Goal: Book appointment/travel/reservation

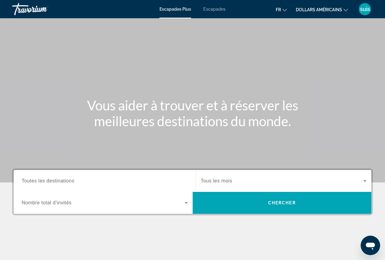
click at [94, 179] on input "Destination Toutes les destinations" at bounding box center [105, 181] width 166 height 7
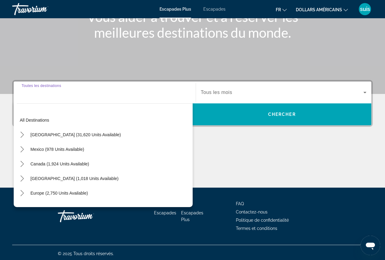
scroll to position [91, 0]
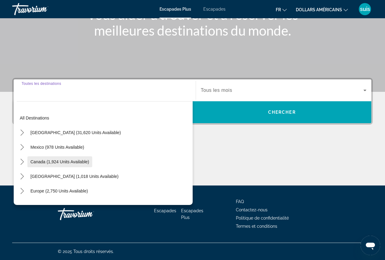
click at [80, 163] on span "Canada (1,924 units available)" at bounding box center [59, 162] width 59 height 5
type input "**********"
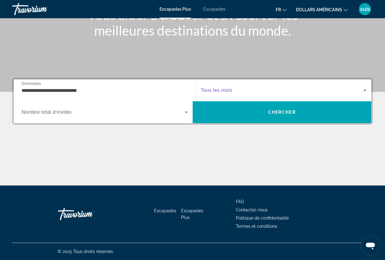
click at [219, 94] on span "Widget de recherche" at bounding box center [282, 90] width 163 height 7
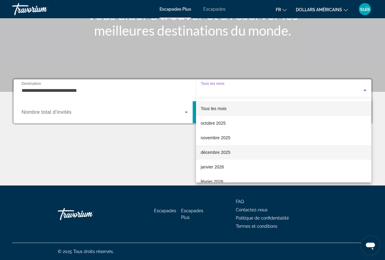
click at [222, 150] on span "décembre 2025" at bounding box center [216, 152] width 30 height 7
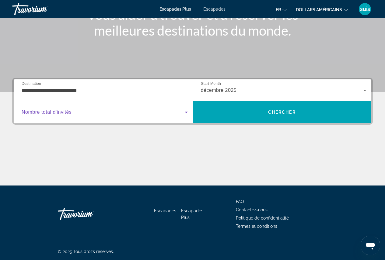
click at [103, 114] on span "Widget de recherche" at bounding box center [103, 112] width 163 height 7
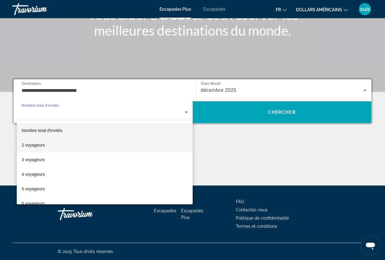
click at [97, 142] on mat-option "2 voyageurs" at bounding box center [105, 145] width 176 height 15
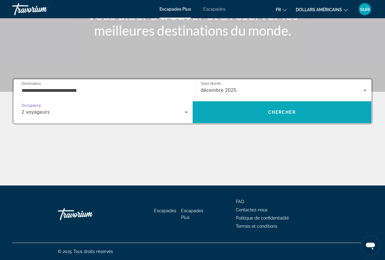
click at [239, 110] on span "Recherche" at bounding box center [282, 112] width 179 height 15
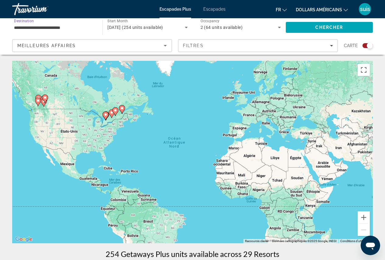
click at [67, 27] on input "**********" at bounding box center [54, 27] width 80 height 7
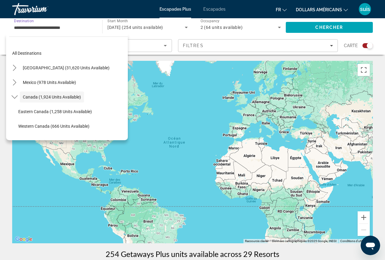
scroll to position [7, 0]
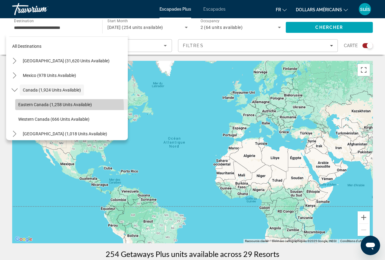
click at [61, 107] on span "Select destination: Eastern Canada (1,258 units available)" at bounding box center [71, 104] width 113 height 15
type input "**********"
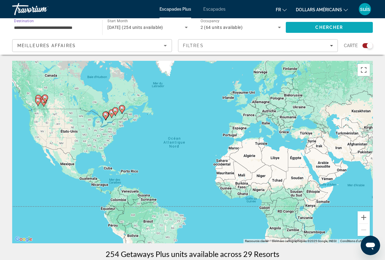
click at [337, 27] on span "Chercher" at bounding box center [330, 27] width 28 height 5
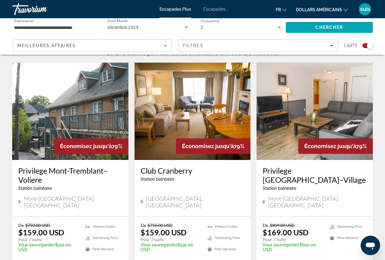
scroll to position [213, 0]
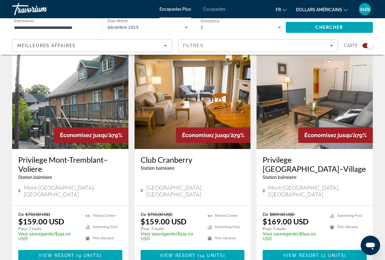
click at [322, 10] on font "dollars américains" at bounding box center [319, 9] width 46 height 5
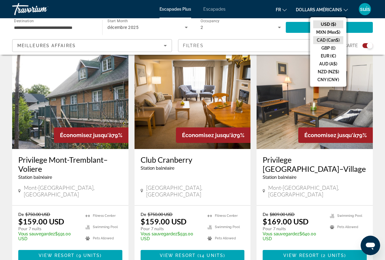
click at [328, 41] on button "CAD (Can$)" at bounding box center [328, 40] width 30 height 8
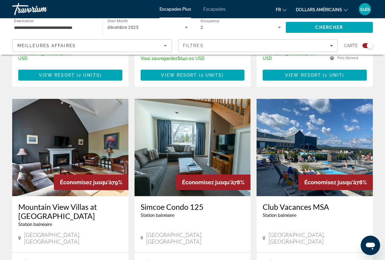
scroll to position [822, 0]
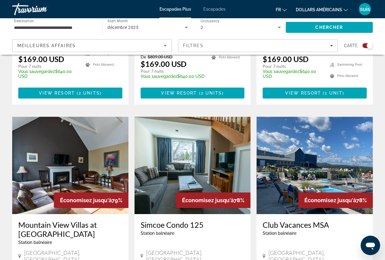
click at [65, 120] on img "Contenu principal" at bounding box center [70, 165] width 116 height 97
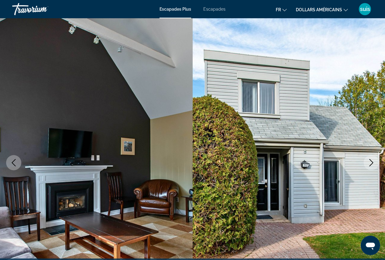
click at [373, 164] on icon "Next image" at bounding box center [371, 162] width 7 height 7
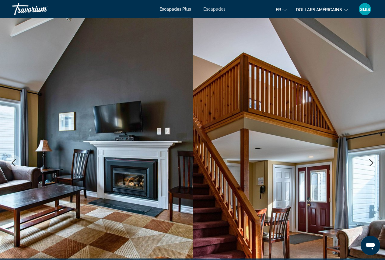
click at [373, 164] on icon "Next image" at bounding box center [371, 162] width 7 height 7
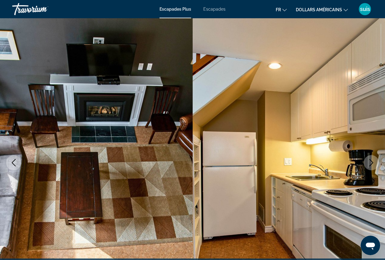
click at [373, 164] on icon "Next image" at bounding box center [371, 162] width 7 height 7
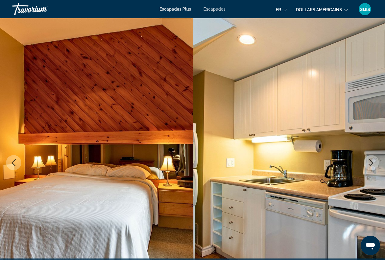
click at [373, 164] on icon "Next image" at bounding box center [371, 162] width 7 height 7
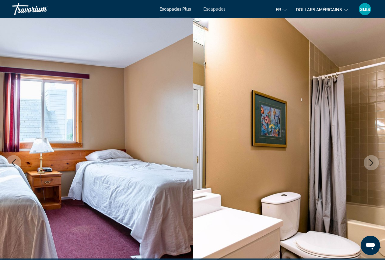
click at [373, 164] on icon "Next image" at bounding box center [371, 162] width 7 height 7
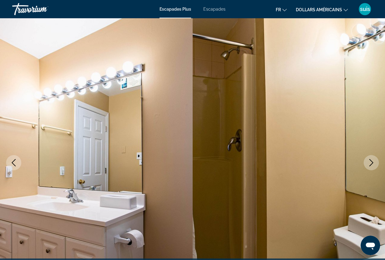
click at [373, 164] on icon "Next image" at bounding box center [371, 162] width 7 height 7
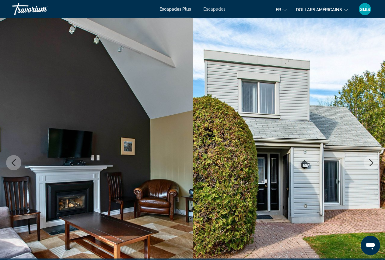
click at [334, 10] on font "dollars américains" at bounding box center [319, 9] width 46 height 5
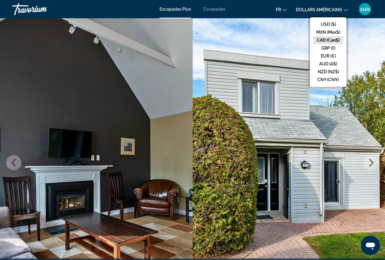
click at [332, 39] on button "CAD (Can$)" at bounding box center [328, 40] width 30 height 8
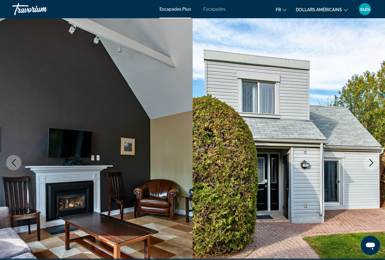
click at [364, 8] on font "suis" at bounding box center [365, 9] width 10 height 6
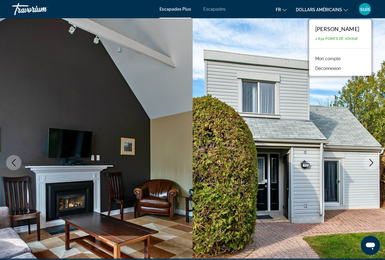
click at [350, 25] on div "[PERSON_NAME] 2 850 points de voyage" at bounding box center [340, 33] width 62 height 29
click at [320, 121] on img "Contenu principal" at bounding box center [289, 162] width 193 height 289
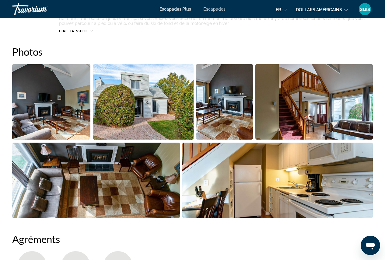
scroll to position [274, 0]
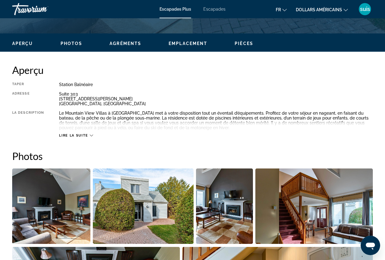
click at [76, 135] on span "Lire la suite" at bounding box center [73, 136] width 29 height 4
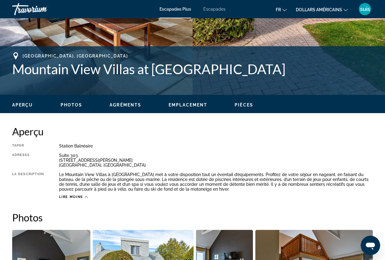
scroll to position [91, 0]
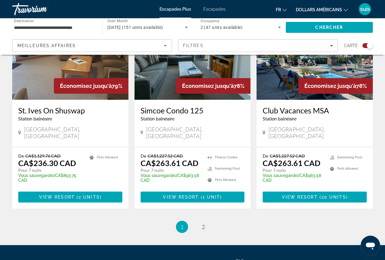
scroll to position [979, 0]
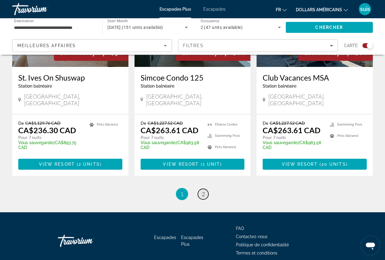
click at [205, 191] on span "2" at bounding box center [203, 194] width 3 height 7
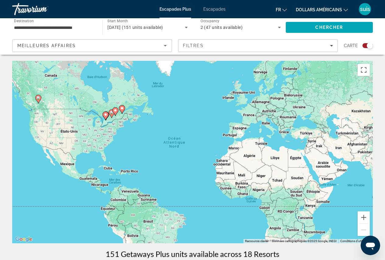
click at [121, 110] on image "Contenu principal" at bounding box center [122, 109] width 4 height 4
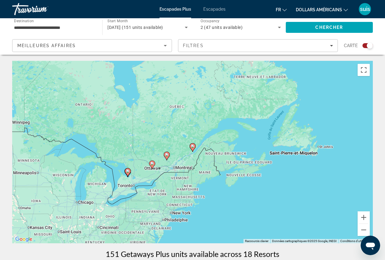
click at [193, 147] on image "Contenu principal" at bounding box center [193, 147] width 4 height 4
type input "**********"
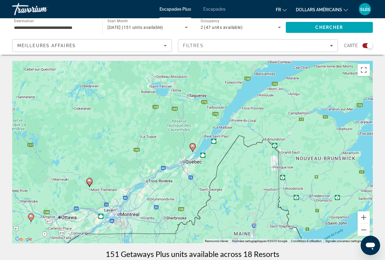
click at [193, 147] on image "Contenu principal" at bounding box center [193, 147] width 4 height 4
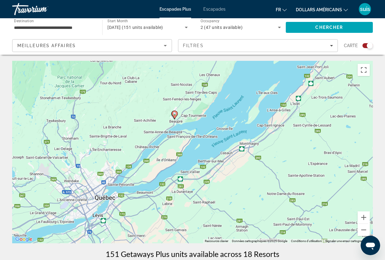
drag, startPoint x: 90, startPoint y: 143, endPoint x: 72, endPoint y: 104, distance: 42.3
click at [72, 108] on div "Pour activer le glissement avec le clavier, appuyez sur Alt+Entrée. Une fois ce…" at bounding box center [192, 152] width 361 height 183
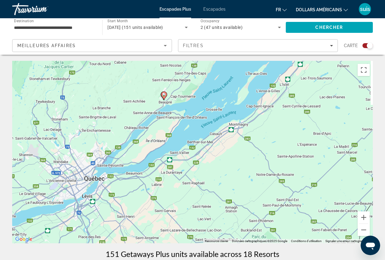
drag, startPoint x: 118, startPoint y: 141, endPoint x: 108, endPoint y: 122, distance: 21.8
click at [108, 122] on div "Pour activer le glissement avec le clavier, appuyez sur Alt+Entrée. Une fois ce…" at bounding box center [192, 152] width 361 height 183
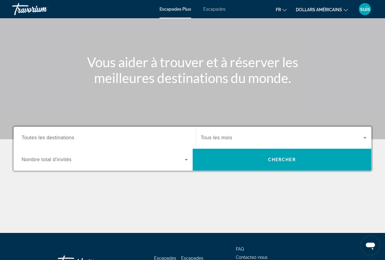
scroll to position [91, 0]
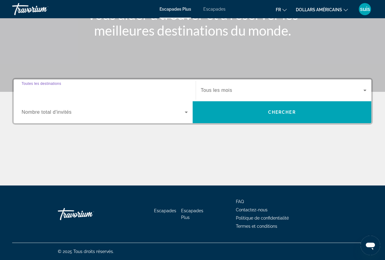
click at [105, 93] on input "Destination Toutes les destinations" at bounding box center [105, 90] width 166 height 7
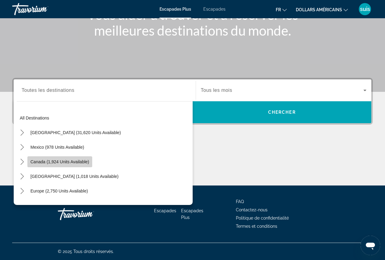
click at [86, 161] on span "Canada (1,924 units available)" at bounding box center [59, 162] width 59 height 5
type input "**********"
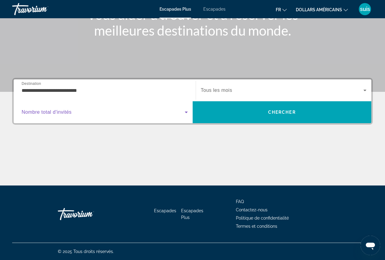
click at [84, 111] on span "Widget de recherche" at bounding box center [103, 112] width 163 height 7
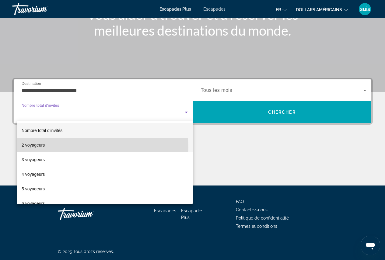
click at [79, 148] on mat-option "2 voyageurs" at bounding box center [105, 145] width 176 height 15
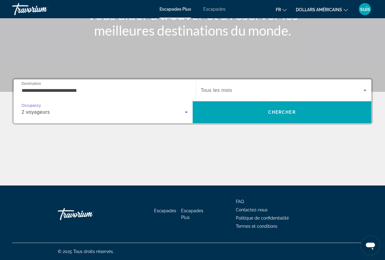
click at [76, 109] on div "2 voyageurs" at bounding box center [103, 112] width 163 height 7
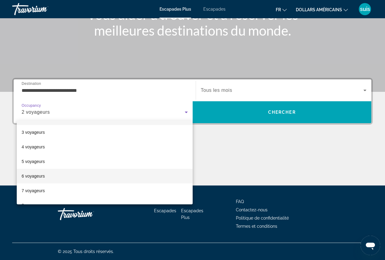
scroll to position [67, 0]
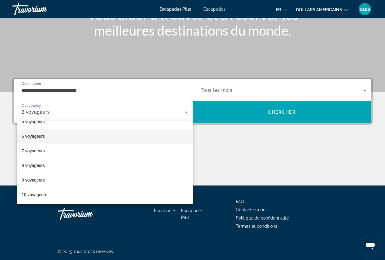
click at [57, 137] on mat-option "6 voyageurs" at bounding box center [105, 136] width 176 height 15
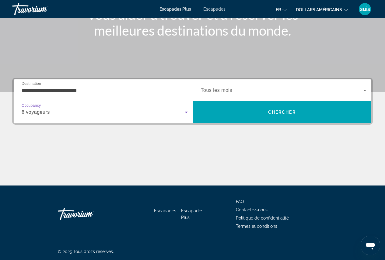
click at [229, 89] on span "Tous les mois" at bounding box center [216, 90] width 31 height 5
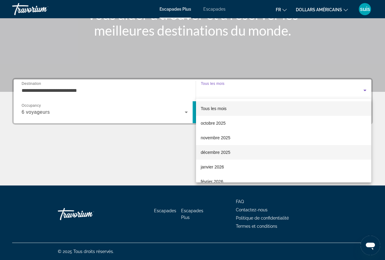
click at [219, 152] on font "décembre 2025" at bounding box center [216, 152] width 30 height 5
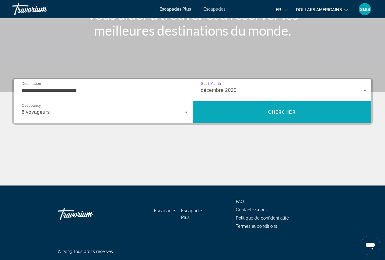
click at [266, 115] on span "Recherche" at bounding box center [282, 112] width 179 height 15
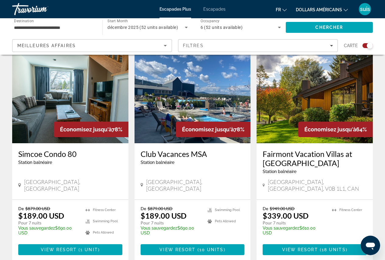
scroll to position [457, 0]
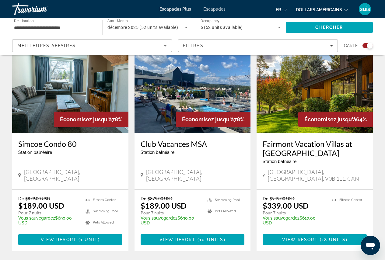
click at [299, 113] on div "Économisez jusqu'à 64%" at bounding box center [336, 120] width 75 height 16
click at [278, 84] on img "Contenu principal" at bounding box center [315, 84] width 116 height 97
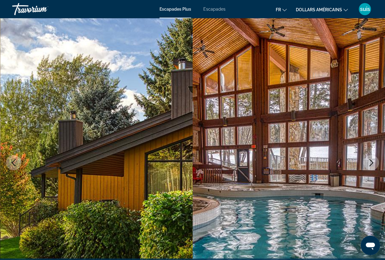
click at [371, 159] on icon "Next image" at bounding box center [371, 162] width 7 height 7
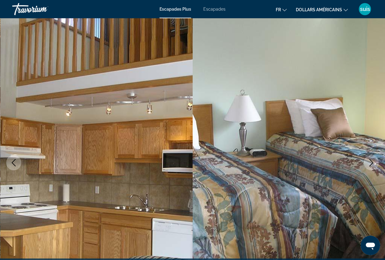
click at [371, 159] on icon "Next image" at bounding box center [371, 162] width 7 height 7
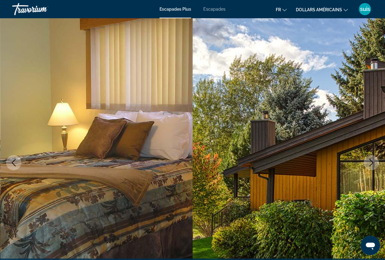
click at [371, 159] on icon "Next image" at bounding box center [371, 162] width 7 height 7
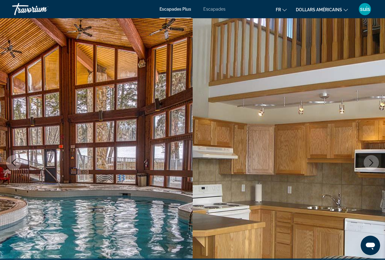
click at [371, 159] on icon "Next image" at bounding box center [371, 162] width 7 height 7
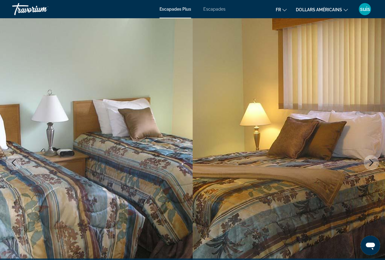
click at [371, 159] on icon "Next image" at bounding box center [371, 162] width 7 height 7
